Goal: Information Seeking & Learning: Find specific fact

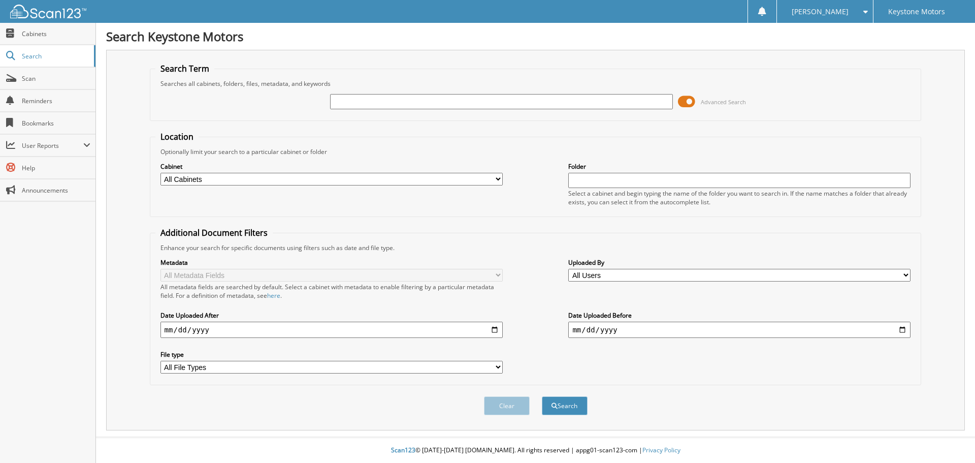
click at [385, 91] on div "Advanced Search" at bounding box center [535, 101] width 761 height 27
click at [457, 109] on div at bounding box center [501, 101] width 342 height 17
click at [456, 108] on input "text" at bounding box center [501, 101] width 342 height 15
type input "[PERSON_NAME]"
click at [542, 396] on button "Search" at bounding box center [565, 405] width 46 height 19
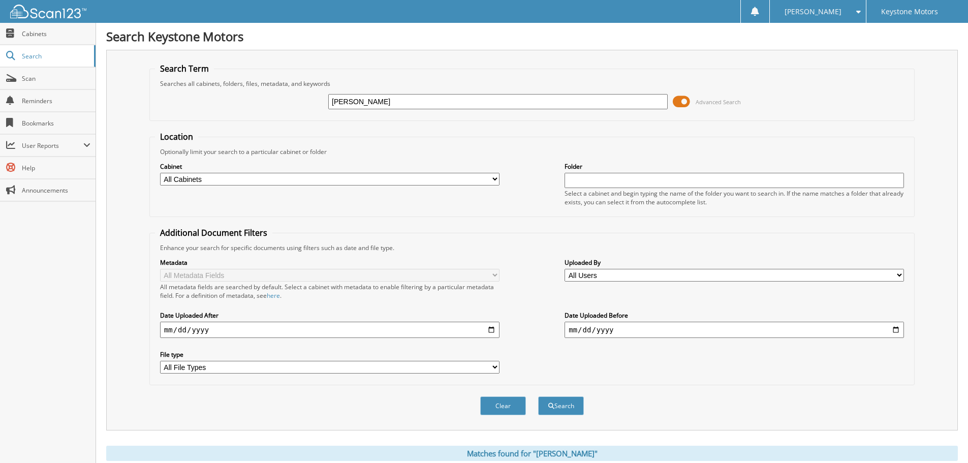
click at [387, 104] on input "[PERSON_NAME]" at bounding box center [497, 101] width 339 height 15
type input "OTHA PERRIN"
click at [538, 396] on button "Search" at bounding box center [561, 405] width 46 height 19
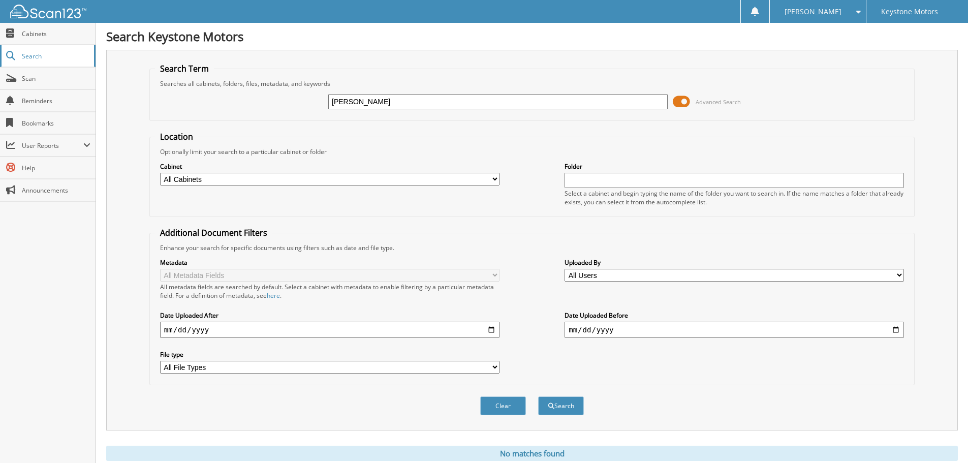
click at [25, 65] on link "Search" at bounding box center [47, 56] width 95 height 22
